Goal: Navigation & Orientation: Go to known website

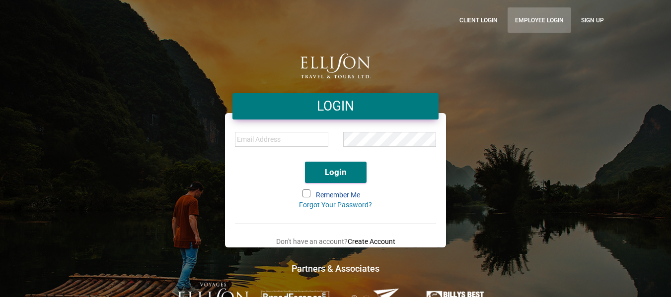
click at [551, 22] on link "Employee Login" at bounding box center [539, 19] width 64 height 25
